Goal: Transaction & Acquisition: Obtain resource

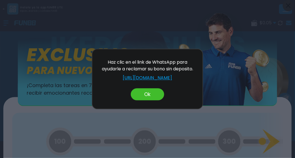
click at [149, 94] on button "Ok" at bounding box center [147, 94] width 33 height 12
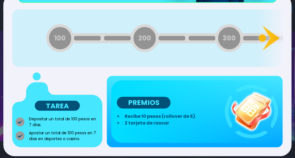
scroll to position [110, 0]
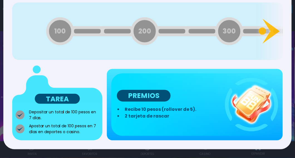
click at [149, 94] on p "PREMIOS" at bounding box center [144, 96] width 54 height 12
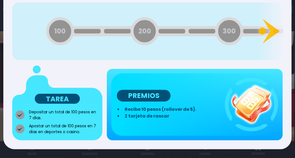
scroll to position [66, 0]
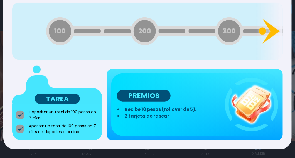
click at [269, 30] on icon at bounding box center [269, 31] width 27 height 27
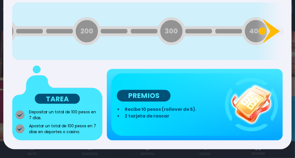
click at [269, 30] on icon at bounding box center [269, 31] width 27 height 27
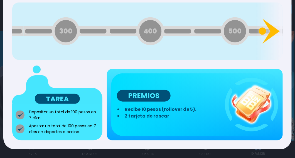
click at [269, 30] on icon at bounding box center [269, 31] width 27 height 27
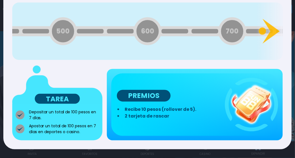
click at [68, 100] on p "TAREA" at bounding box center [57, 99] width 45 height 10
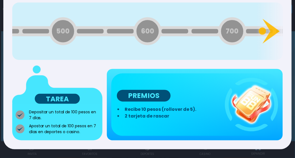
click at [200, 85] on div "PREMIOS Recibe 10 pesos (rollover de 5). 2 tarjeta de rascar" at bounding box center [194, 104] width 167 height 62
click at [153, 90] on p "PREMIOS" at bounding box center [144, 96] width 54 height 12
click at [245, 154] on div "Back Exclusivo para nuevos usuario ¡Completa las tareas en 7 días para recibir …" at bounding box center [147, 79] width 295 height 158
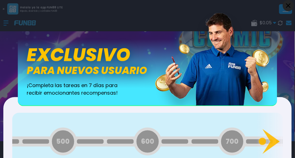
scroll to position [0, 0]
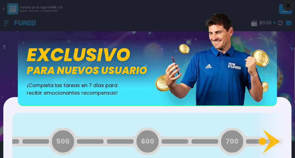
click at [283, 5] on button "Back" at bounding box center [288, 5] width 11 height 11
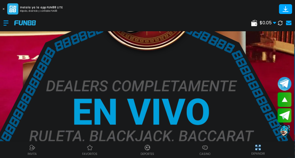
scroll to position [226, 0]
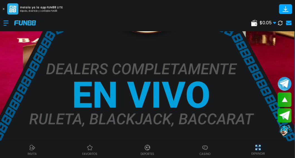
click at [274, 21] on icon at bounding box center [274, 22] width 3 height 3
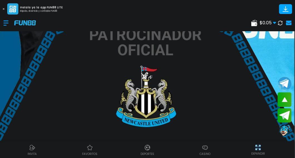
click at [286, 20] on link at bounding box center [287, 23] width 7 height 8
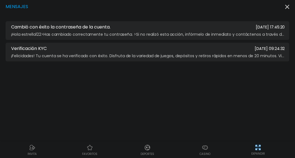
click at [292, 6] on div "Mensajes Cambió con éxito la contraseña de la cuenta. 2025-08-30 17:45:20 ¡Hola…" at bounding box center [147, 79] width 295 height 158
click at [290, 6] on div "Mensajes Cambió con éxito la contraseña de la cuenta. 2025-08-30 17:45:20 ¡Hola…" at bounding box center [147, 79] width 295 height 158
click at [288, 6] on icon "button" at bounding box center [287, 7] width 4 height 4
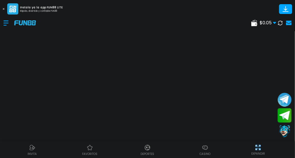
click at [288, 6] on icon at bounding box center [286, 9] width 10 height 10
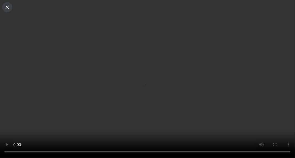
click at [6, 9] on button at bounding box center [7, 7] width 10 height 10
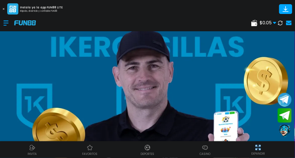
click at [4, 24] on div at bounding box center [8, 23] width 11 height 16
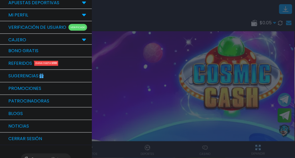
scroll to position [59, 0]
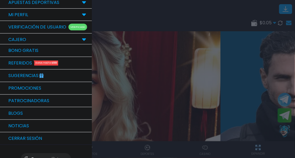
click at [56, 48] on link "Bono Gratis" at bounding box center [46, 50] width 92 height 13
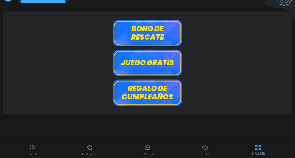
scroll to position [16, 0]
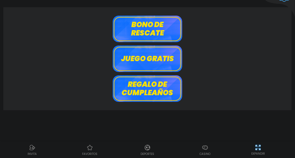
click at [159, 60] on button "Juego gratis" at bounding box center [148, 58] width 70 height 26
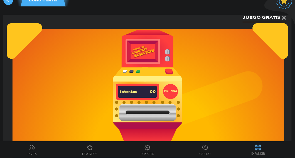
scroll to position [0, 0]
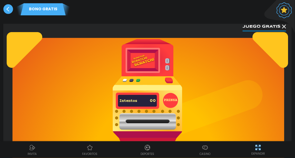
click at [9, 7] on use at bounding box center [8, 9] width 10 height 10
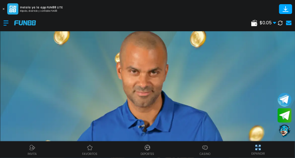
scroll to position [14, 0]
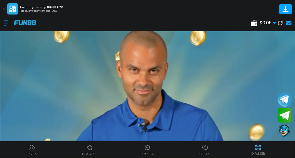
click at [8, 23] on div at bounding box center [8, 23] width 11 height 16
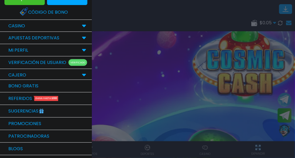
scroll to position [0, 0]
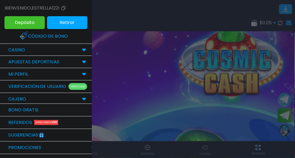
click at [48, 32] on link "Código de bono" at bounding box center [46, 36] width 52 height 12
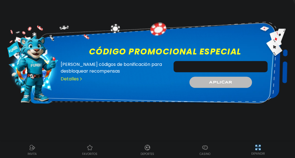
scroll to position [37, 0]
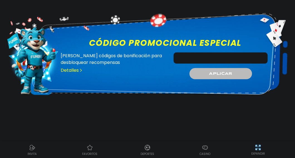
click at [78, 70] on link "Detalles" at bounding box center [72, 70] width 22 height 7
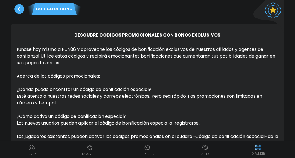
click at [268, 14] on div "Código de bono" at bounding box center [147, 7] width 273 height 15
click at [279, 9] on div "Código de bono" at bounding box center [147, 7] width 273 height 15
click at [22, 9] on use at bounding box center [19, 9] width 10 height 10
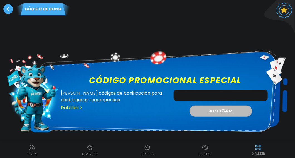
click at [5, 11] on use at bounding box center [8, 9] width 10 height 10
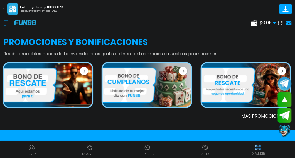
scroll to position [964, 0]
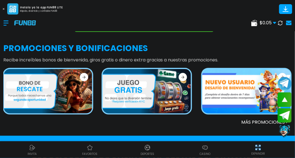
click at [245, 99] on img at bounding box center [246, 91] width 88 height 44
click at [254, 89] on img at bounding box center [246, 91] width 88 height 44
click at [286, 95] on button "scroll up" at bounding box center [284, 99] width 15 height 15
click at [282, 116] on button "Join telegram" at bounding box center [284, 114] width 15 height 15
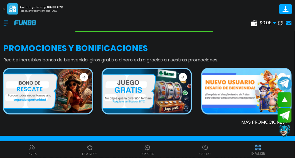
click at [286, 79] on button "Join telegram channel" at bounding box center [284, 83] width 15 height 15
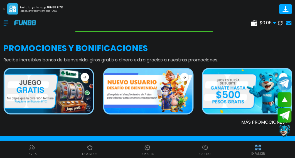
click at [286, 79] on button "Join telegram channel" at bounding box center [284, 83] width 15 height 15
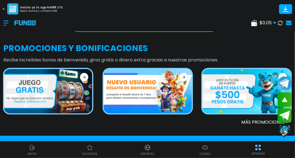
click at [286, 79] on button "Join telegram channel" at bounding box center [284, 83] width 15 height 15
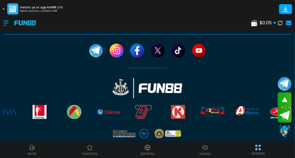
scroll to position [1621, 0]
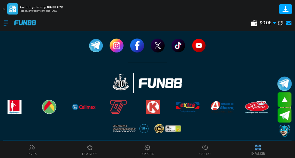
click at [284, 82] on button "Join telegram channel" at bounding box center [284, 83] width 15 height 15
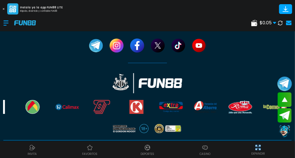
click at [284, 82] on button "Join telegram channel" at bounding box center [284, 83] width 15 height 15
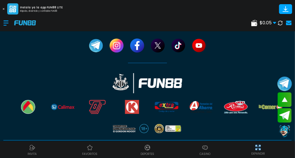
click at [284, 82] on button "Join telegram channel" at bounding box center [284, 83] width 15 height 15
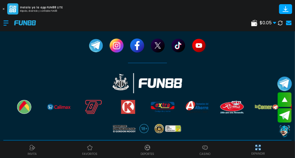
click at [284, 82] on button "Join telegram channel" at bounding box center [284, 83] width 15 height 15
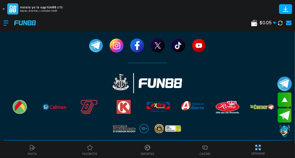
click at [284, 82] on button "Join telegram channel" at bounding box center [284, 83] width 15 height 15
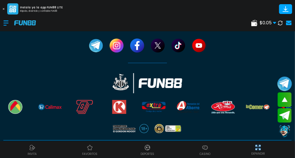
click at [284, 82] on button "Join telegram channel" at bounding box center [284, 83] width 15 height 15
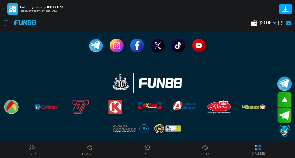
click at [284, 82] on button "Join telegram channel" at bounding box center [284, 83] width 15 height 15
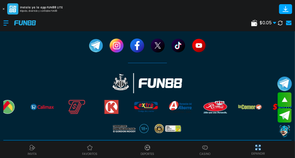
click at [284, 82] on button "Join telegram channel" at bounding box center [284, 83] width 15 height 15
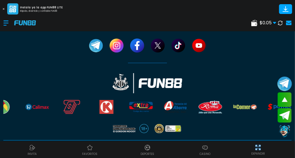
click at [284, 82] on button "Join telegram channel" at bounding box center [284, 83] width 15 height 15
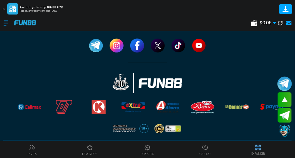
click at [284, 82] on button "Join telegram channel" at bounding box center [284, 83] width 15 height 15
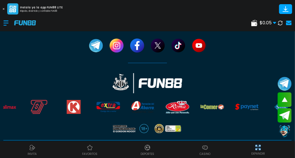
click at [260, 24] on span "$ 0.05" at bounding box center [268, 22] width 17 height 7
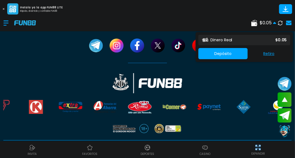
click at [264, 41] on div "Dinero Real $ 0.05" at bounding box center [244, 40] width 92 height 10
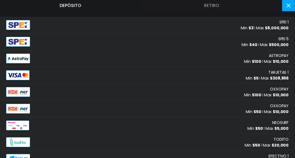
scroll to position [29, 0]
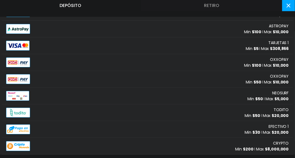
click at [289, 11] on div "Depósito Retiro SPEI 1 Min $ 3 Max $ 8,000,000 SPEI 5 Min $ 40 Max $ 500,000 AS…" at bounding box center [147, 79] width 295 height 158
click at [289, 9] on button at bounding box center [288, 5] width 13 height 11
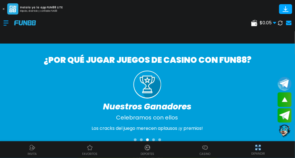
scroll to position [522, 0]
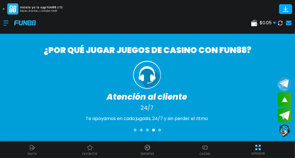
click at [207, 149] on img at bounding box center [205, 147] width 7 height 7
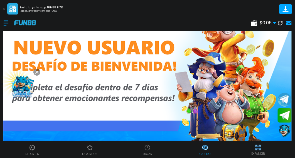
scroll to position [16, 0]
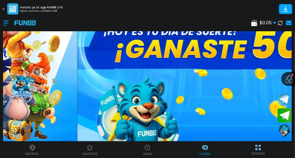
click at [24, 86] on img at bounding box center [22, 85] width 30 height 30
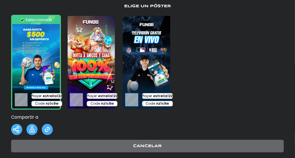
click at [92, 72] on img at bounding box center [92, 62] width 50 height 95
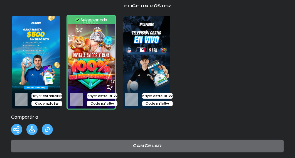
click at [17, 127] on img at bounding box center [16, 129] width 11 height 11
click at [113, 146] on button "Cancelar" at bounding box center [147, 145] width 273 height 13
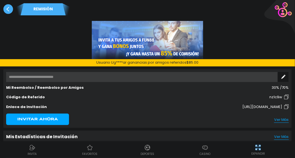
click at [7, 8] on use at bounding box center [8, 9] width 10 height 10
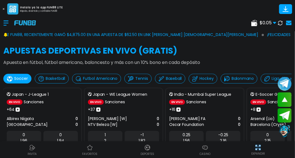
scroll to position [394, 0]
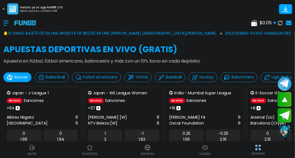
click at [209, 148] on div at bounding box center [205, 147] width 8 height 8
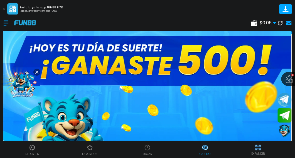
click at [291, 75] on icon at bounding box center [289, 79] width 7 height 8
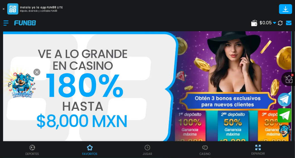
click at [288, 77] on icon at bounding box center [289, 79] width 7 height 8
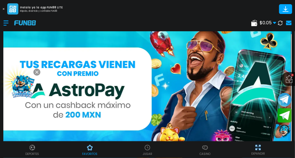
click at [286, 77] on div "2 favoritos" at bounding box center [299, 79] width 36 height 14
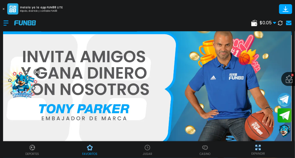
click at [290, 79] on use at bounding box center [289, 79] width 7 height 8
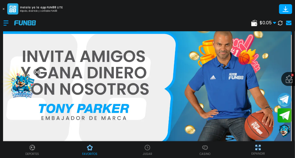
scroll to position [1, 0]
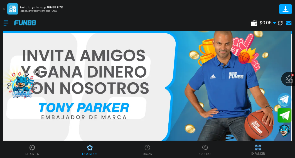
click at [290, 79] on use at bounding box center [289, 79] width 7 height 8
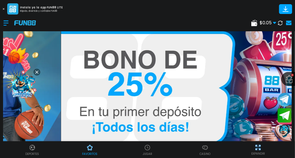
click at [286, 82] on icon at bounding box center [289, 79] width 7 height 8
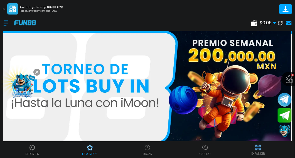
click at [289, 81] on icon at bounding box center [289, 79] width 7 height 8
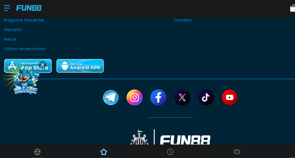
scroll to position [345, 0]
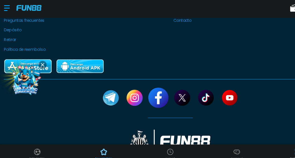
click at [138, 107] on link at bounding box center [138, 101] width 18 height 18
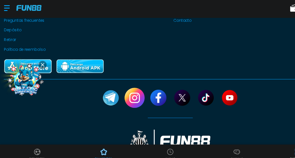
click at [110, 103] on link at bounding box center [117, 101] width 18 height 18
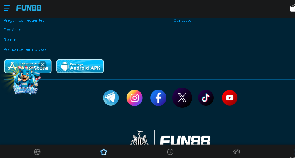
click at [156, 100] on link at bounding box center [158, 101] width 18 height 18
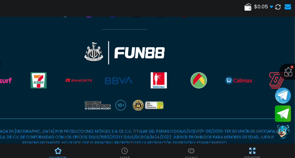
scroll to position [1, 0]
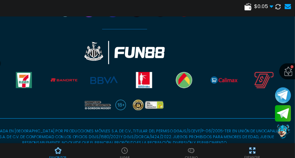
click at [288, 77] on icon at bounding box center [289, 79] width 7 height 8
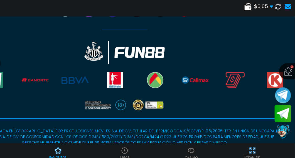
click at [286, 112] on button "Join telegram" at bounding box center [284, 114] width 15 height 15
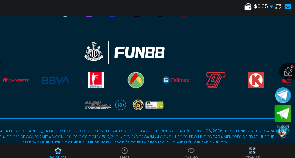
click at [286, 112] on button "Join telegram" at bounding box center [284, 114] width 15 height 15
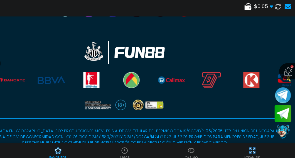
click at [286, 112] on button "Join telegram" at bounding box center [284, 114] width 15 height 15
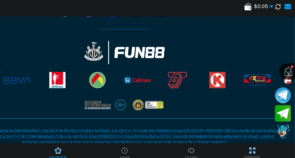
click at [275, 23] on use at bounding box center [274, 23] width 3 height 2
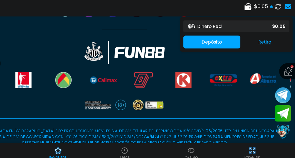
click at [242, 40] on div "Dinero Real $ 0.05" at bounding box center [244, 40] width 92 height 10
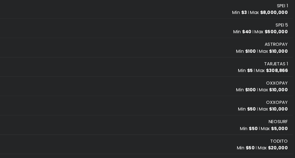
scroll to position [0, 0]
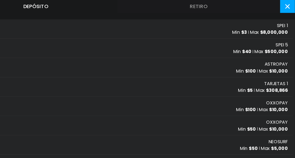
click at [289, 6] on use at bounding box center [289, 6] width 4 height 4
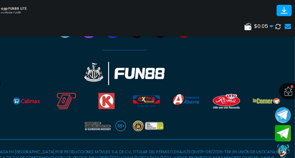
click at [289, 6] on icon at bounding box center [286, 9] width 10 height 10
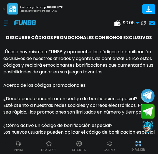
click at [119, 75] on p "¡Únase hoy mismo a FUN88 y aproveche los códigos de bonificación exclusivos de …" at bounding box center [79, 61] width 152 height 27
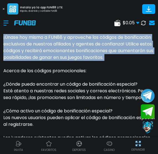
scroll to position [12, 0]
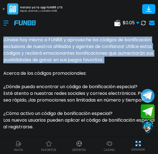
click at [113, 59] on span "¡Únase hoy mismo a FUN88 y aproveche los códigos de bonificación exclusivos de …" at bounding box center [78, 49] width 150 height 26
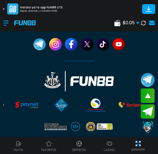
scroll to position [887, 0]
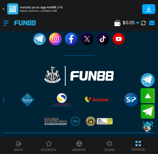
click at [152, 98] on button "scroll up" at bounding box center [148, 95] width 15 height 15
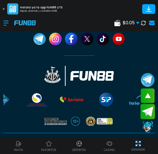
click at [149, 109] on button "Join telegram" at bounding box center [148, 111] width 15 height 15
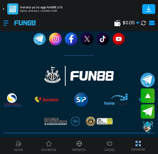
click at [151, 77] on button "Join telegram channel" at bounding box center [148, 79] width 15 height 15
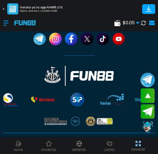
click at [151, 77] on button "Join telegram channel" at bounding box center [148, 79] width 15 height 15
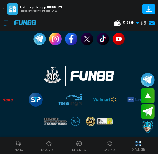
click at [4, 22] on div at bounding box center [8, 23] width 11 height 16
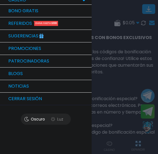
scroll to position [104, 0]
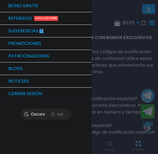
click at [45, 54] on link "Patrocinadoras" at bounding box center [46, 56] width 92 height 13
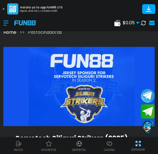
click at [6, 20] on div at bounding box center [8, 23] width 11 height 16
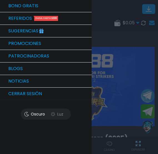
click at [39, 39] on link "Promociones" at bounding box center [46, 43] width 92 height 13
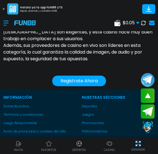
scroll to position [1841, 0]
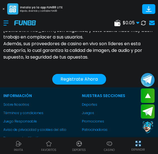
click at [57, 74] on button "Registrate Ahora" at bounding box center [79, 79] width 54 height 11
